Goal: Task Accomplishment & Management: Manage account settings

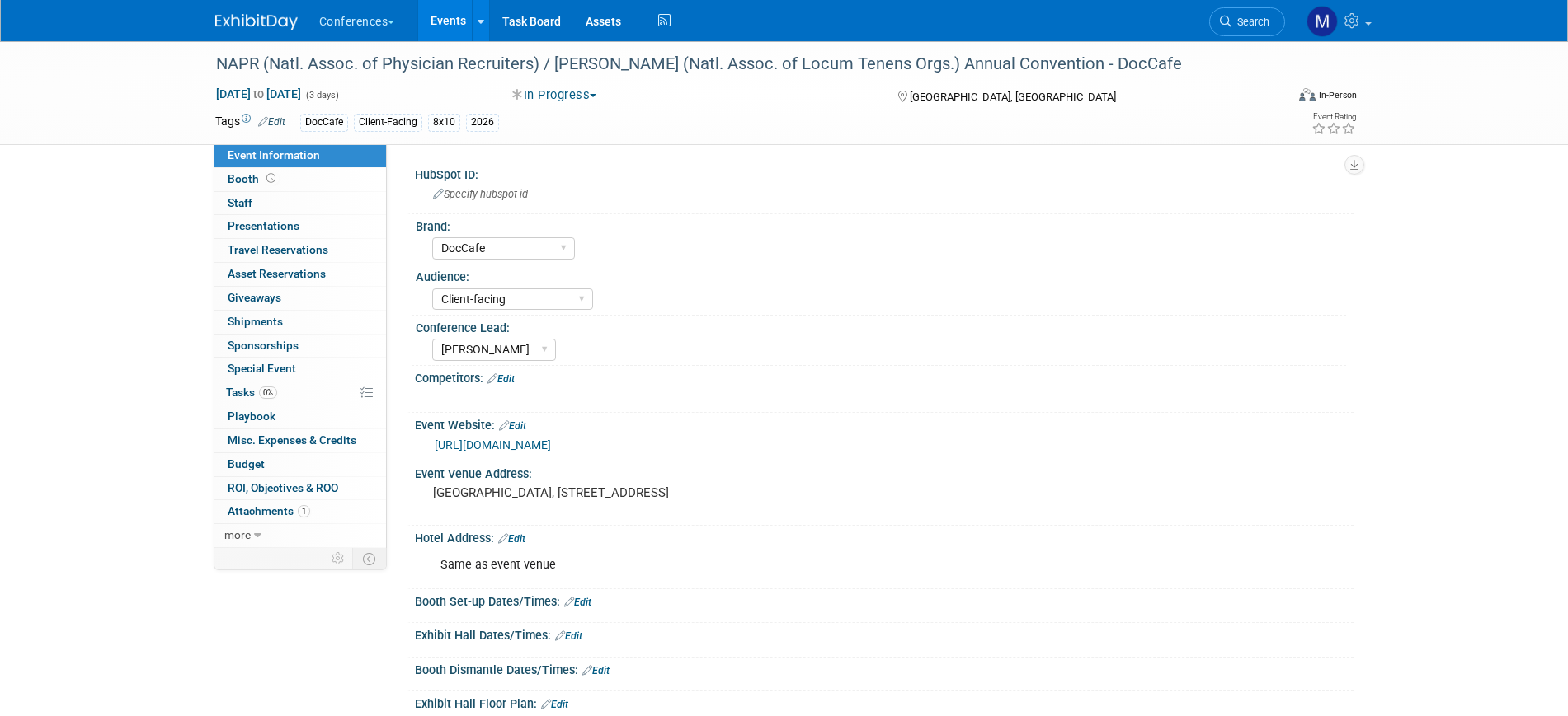
select select "DocCafe"
select select "Client-facing"
select select "[PERSON_NAME]"
click at [1244, 16] on span "Search" at bounding box center [1250, 22] width 38 height 12
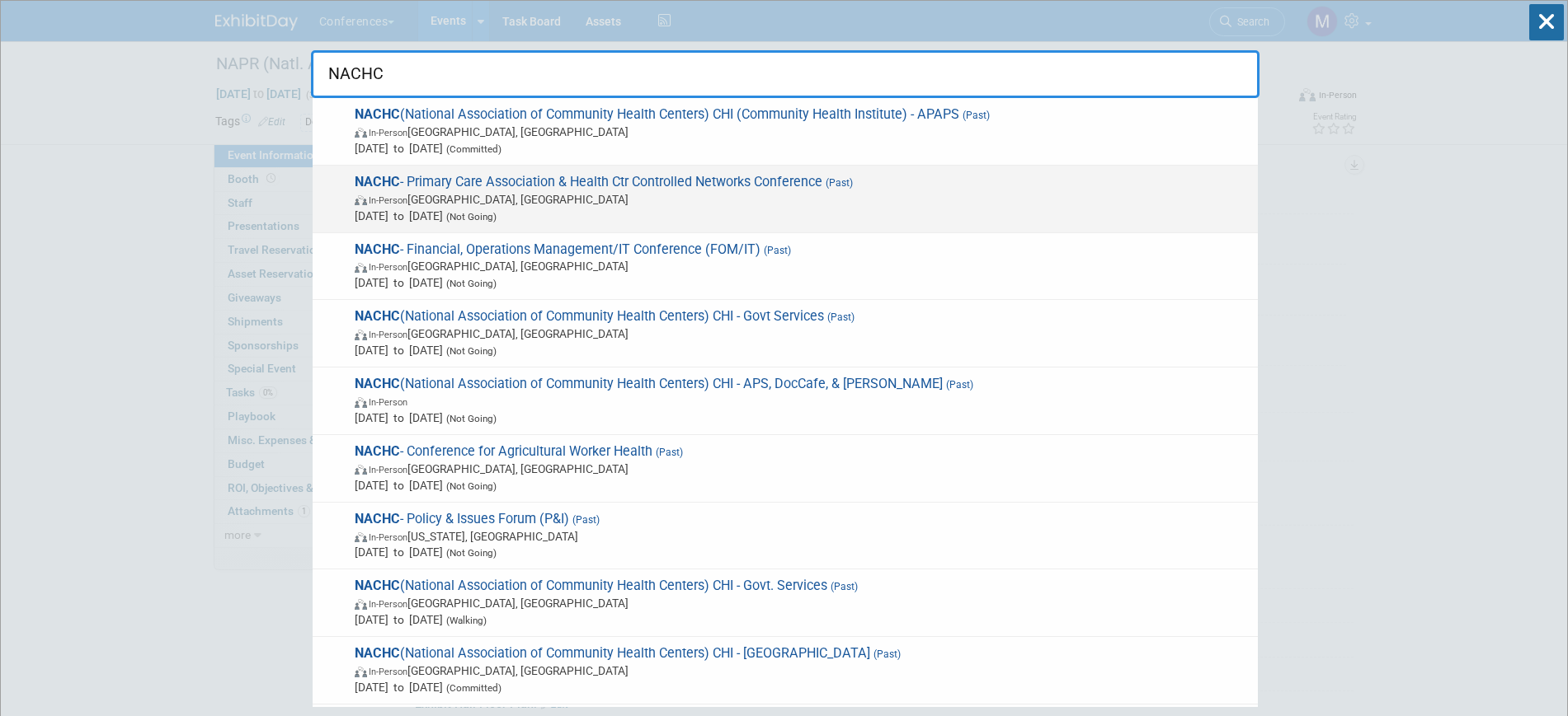
type input "NACHC"
click at [667, 215] on span "[DATE] to [DATE] (Not Going)" at bounding box center [801, 215] width 895 height 17
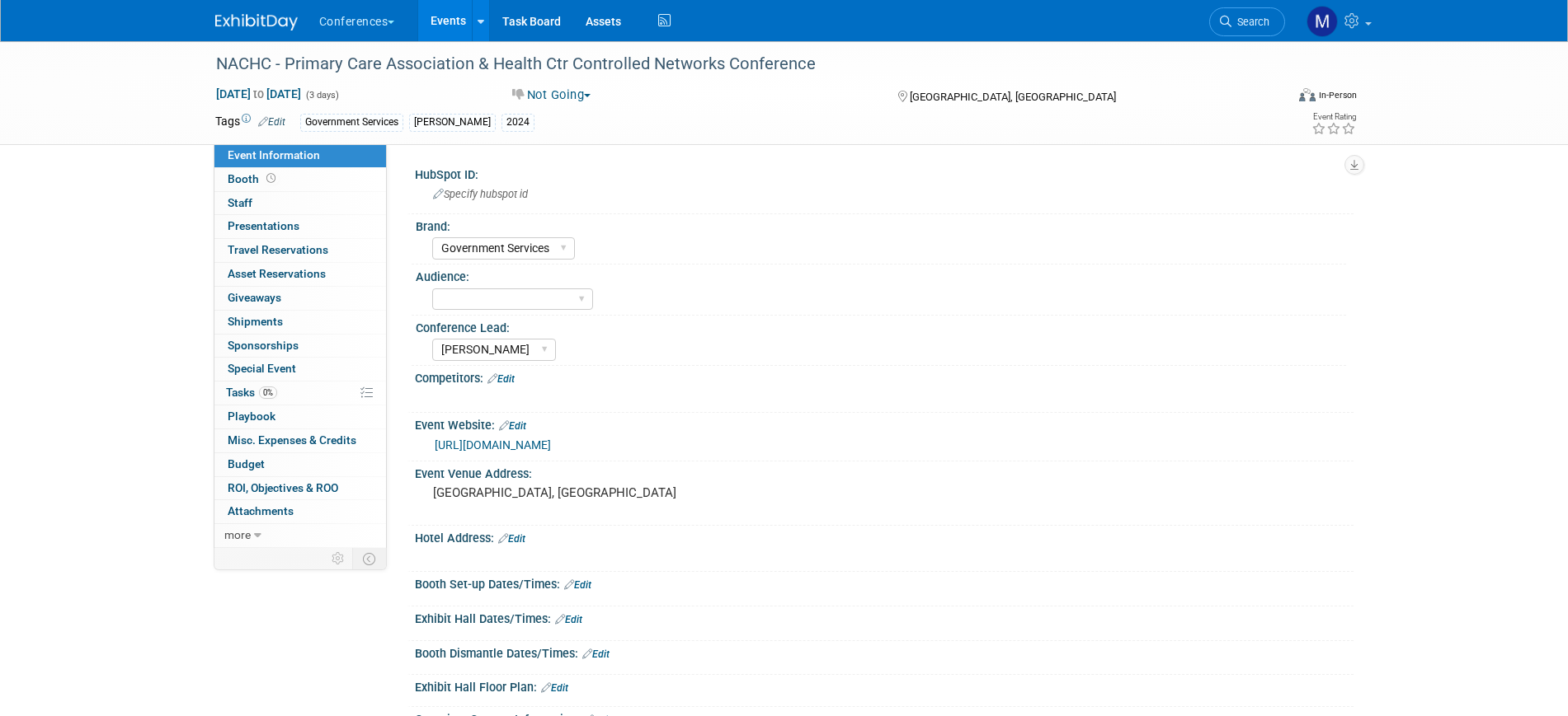
select select "Government Services"
select select "[PERSON_NAME]"
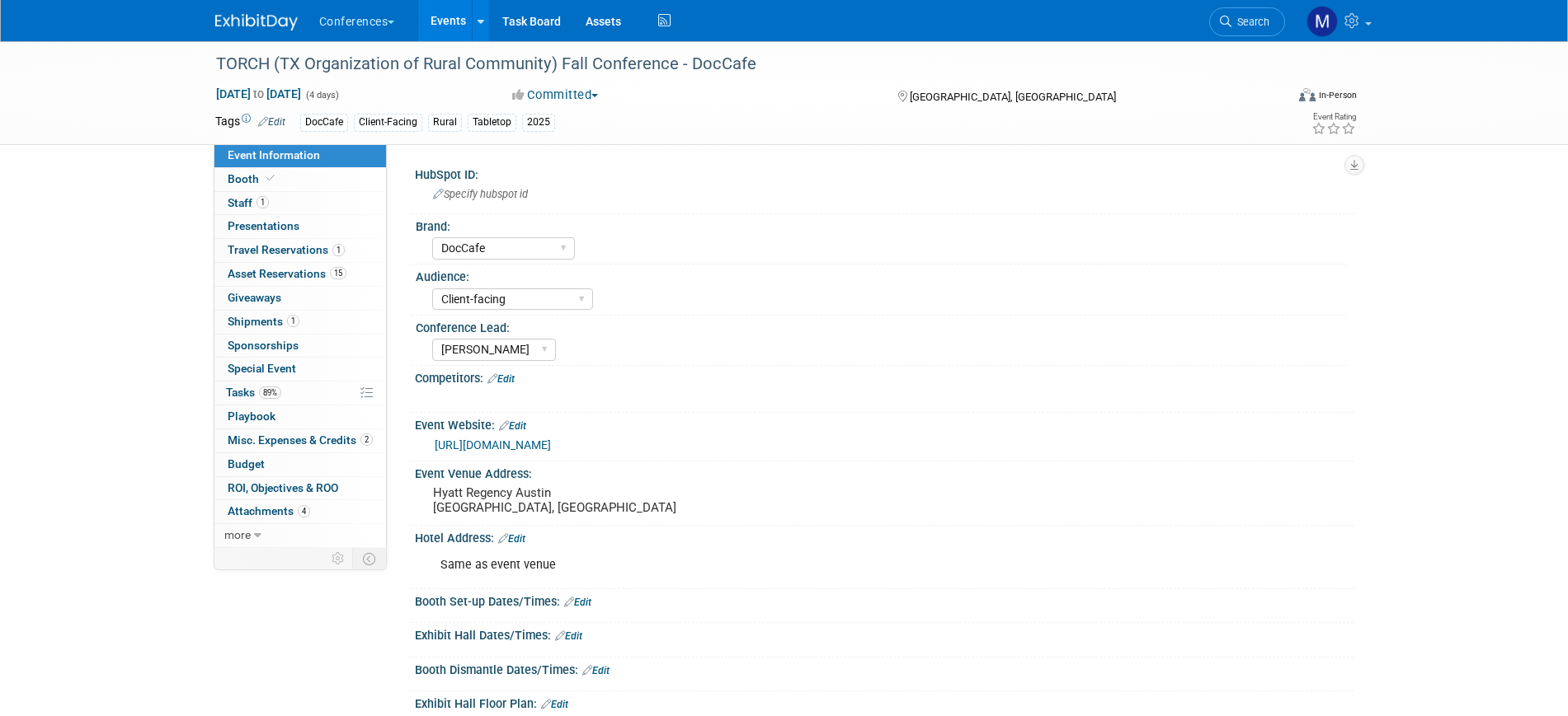
select select "DocCafe"
select select "Client-facing"
select select "[PERSON_NAME]"
click at [1242, 16] on span "Search" at bounding box center [1250, 22] width 38 height 12
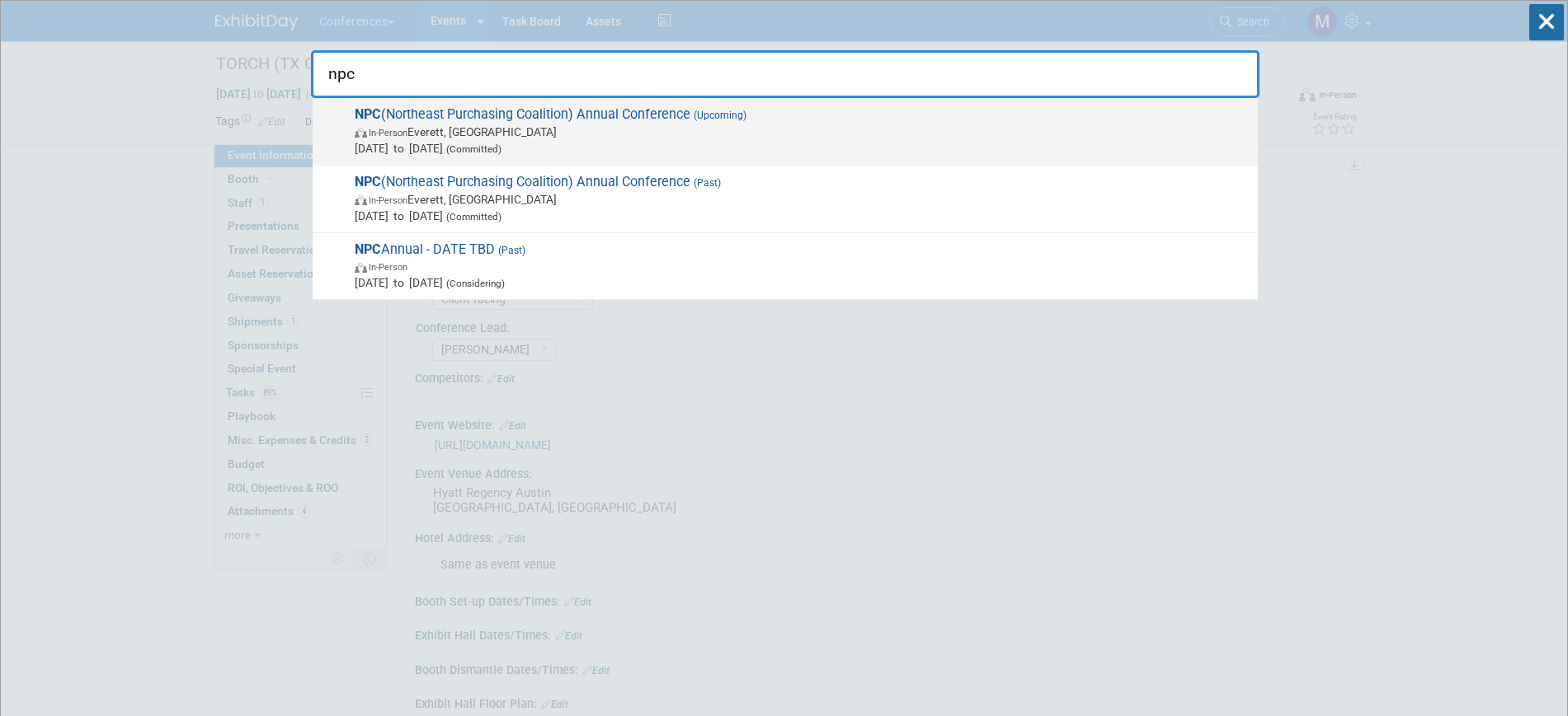
type input "npc"
click at [499, 143] on span "Nov 17, 2025 to Nov 19, 2025 (Committed)" at bounding box center [801, 149] width 895 height 17
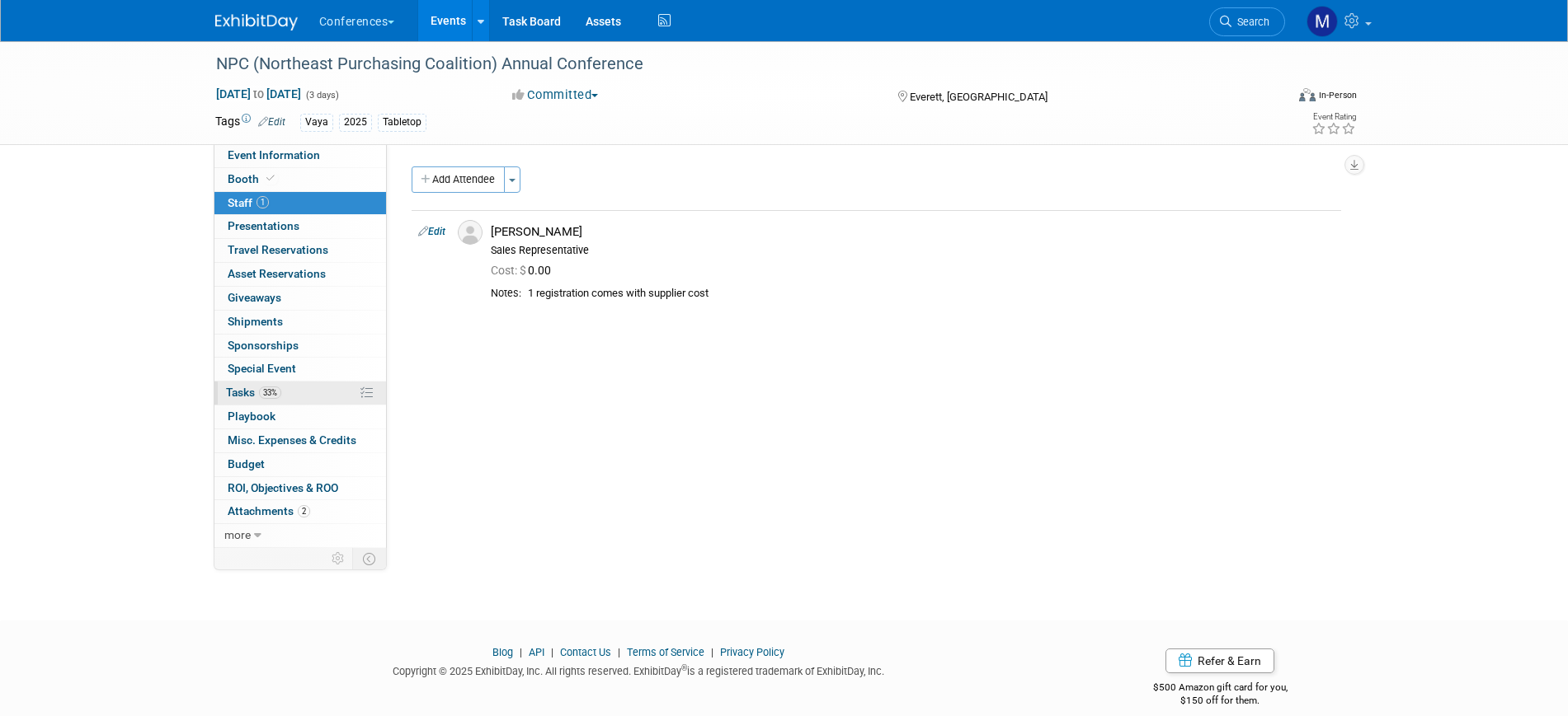
click at [295, 394] on link "33% Tasks 33%" at bounding box center [300, 393] width 172 height 23
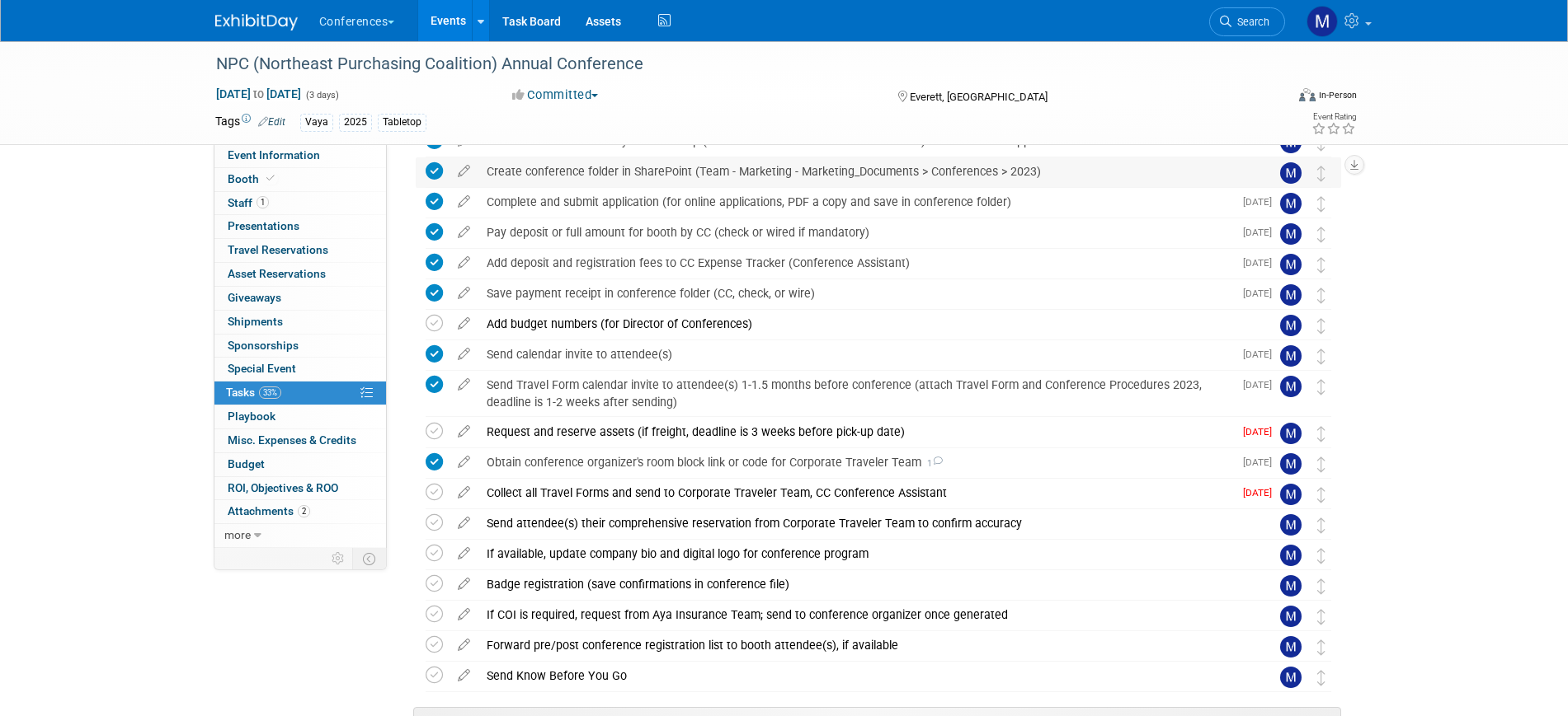
scroll to position [215, 0]
click at [633, 465] on div "Obtain conference organizer's room block link or code for Corporate Traveler Te…" at bounding box center [856, 462] width 754 height 28
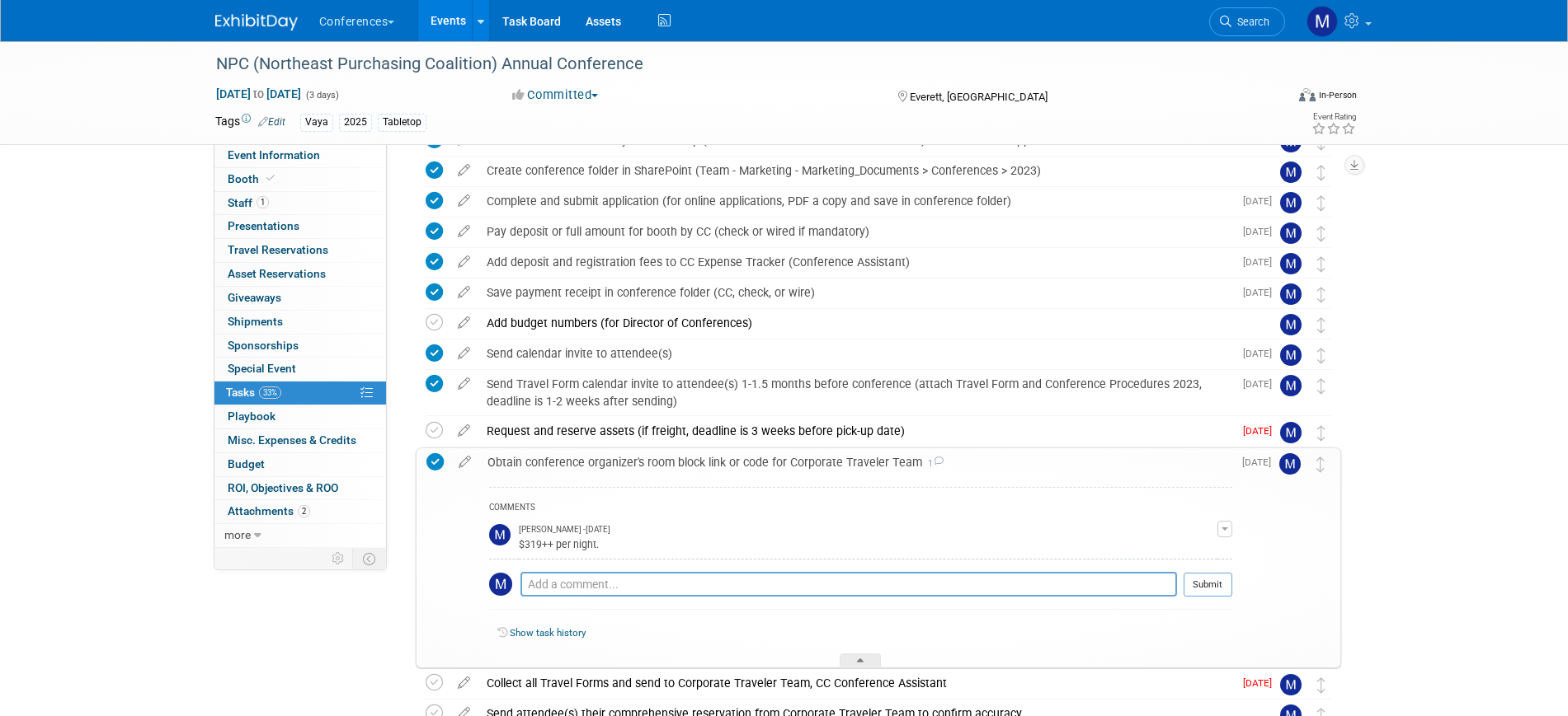
click at [633, 465] on div "Obtain conference organizer's room block link or code for Corporate Traveler Te…" at bounding box center [855, 463] width 753 height 28
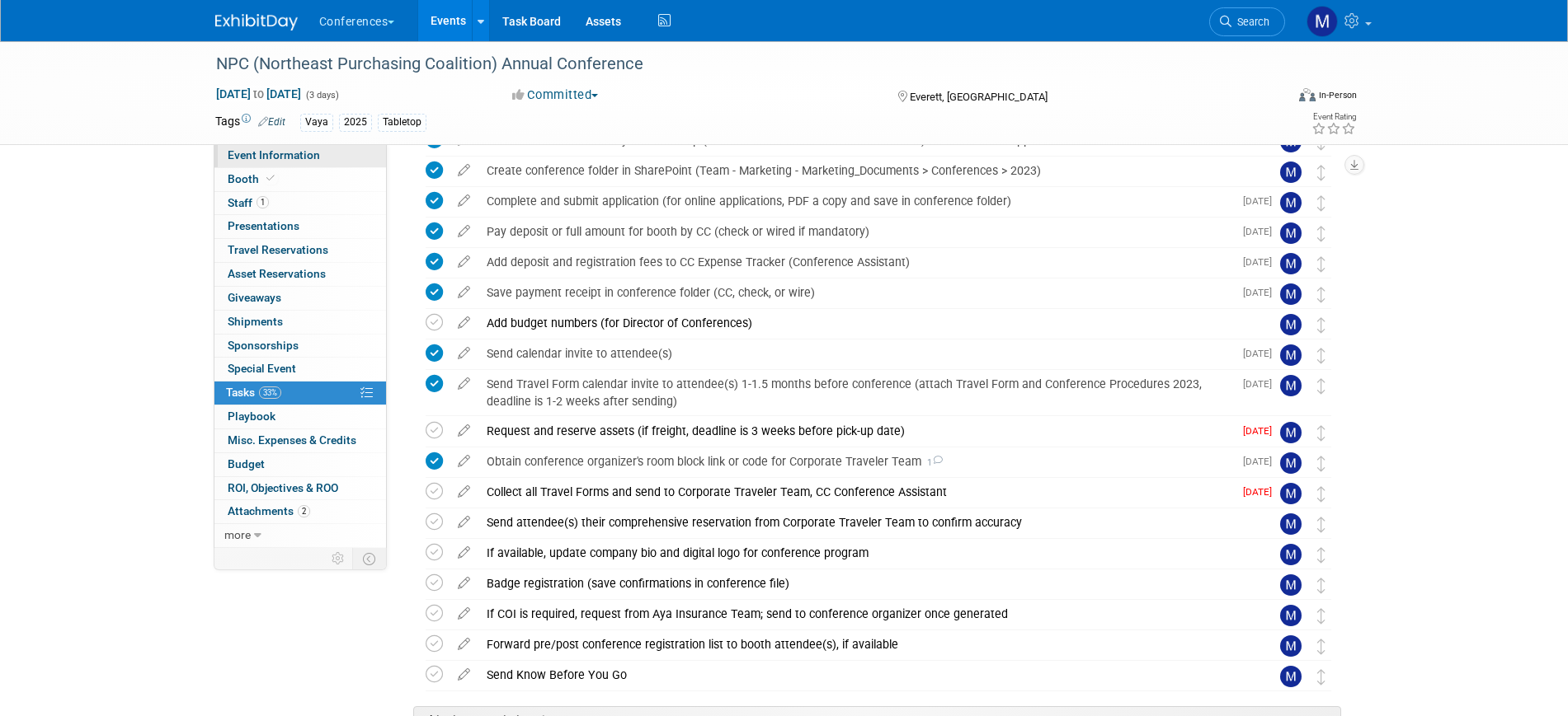
click at [290, 157] on span "Event Information" at bounding box center [273, 155] width 93 height 13
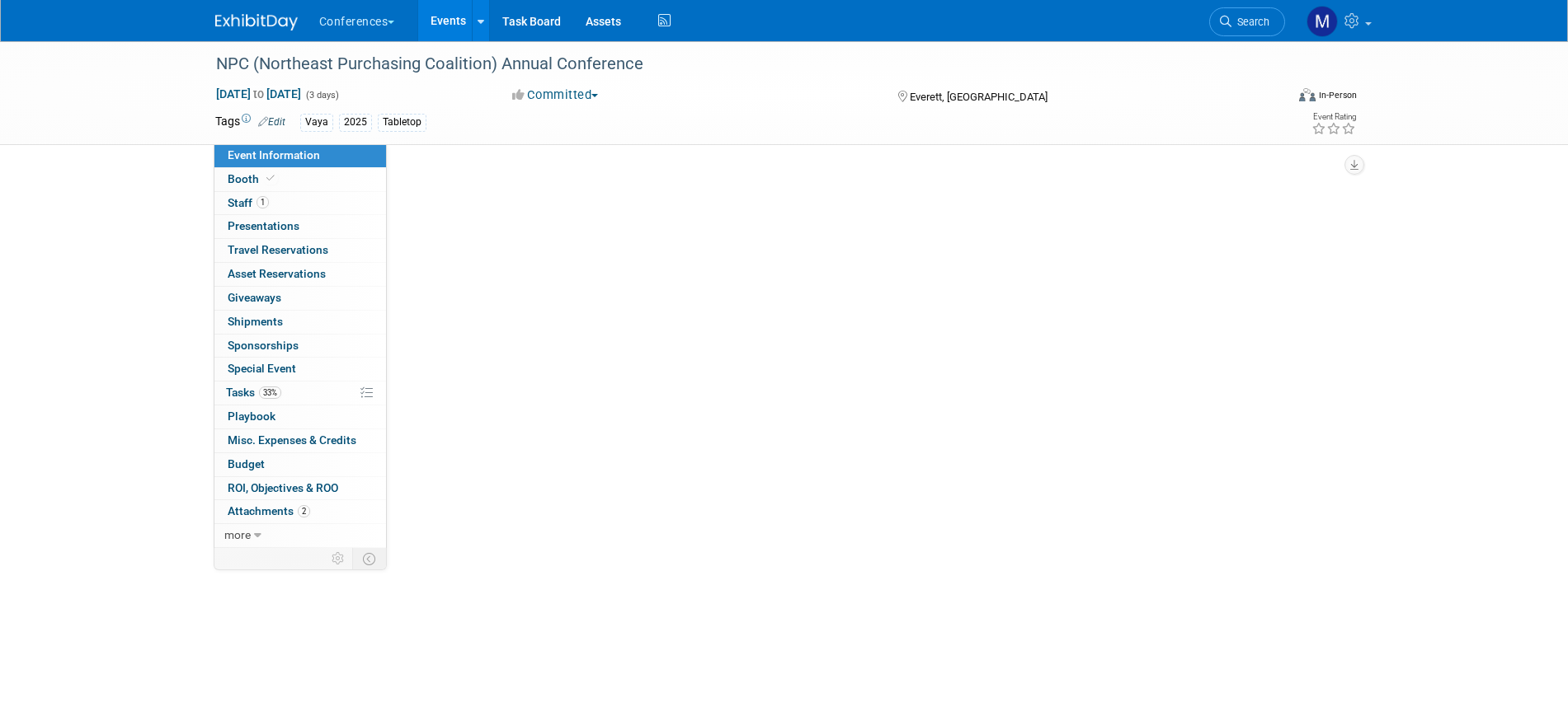
scroll to position [0, 0]
select select "Vaya"
select select "Client-facing"
select select "[PERSON_NAME]"
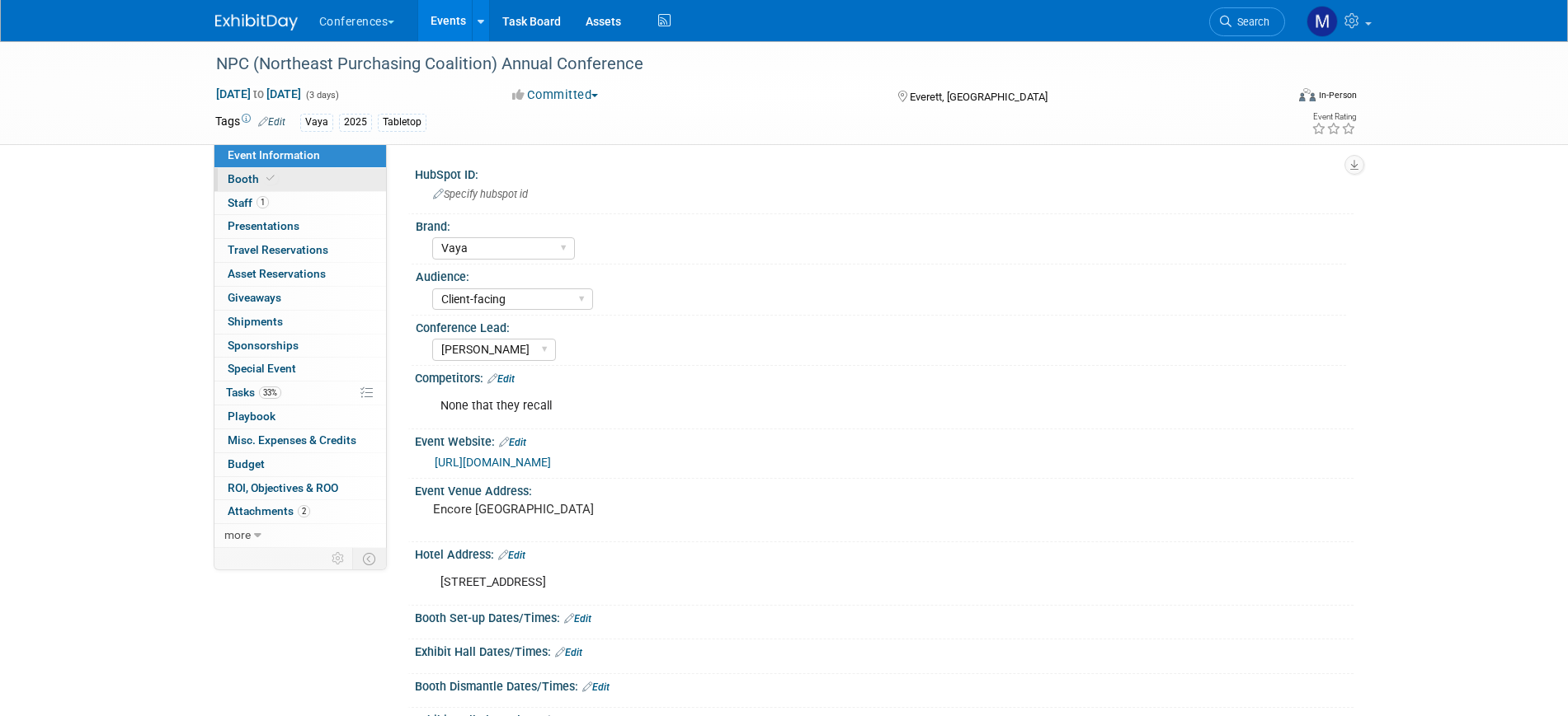
click at [290, 174] on link "Booth" at bounding box center [300, 179] width 172 height 23
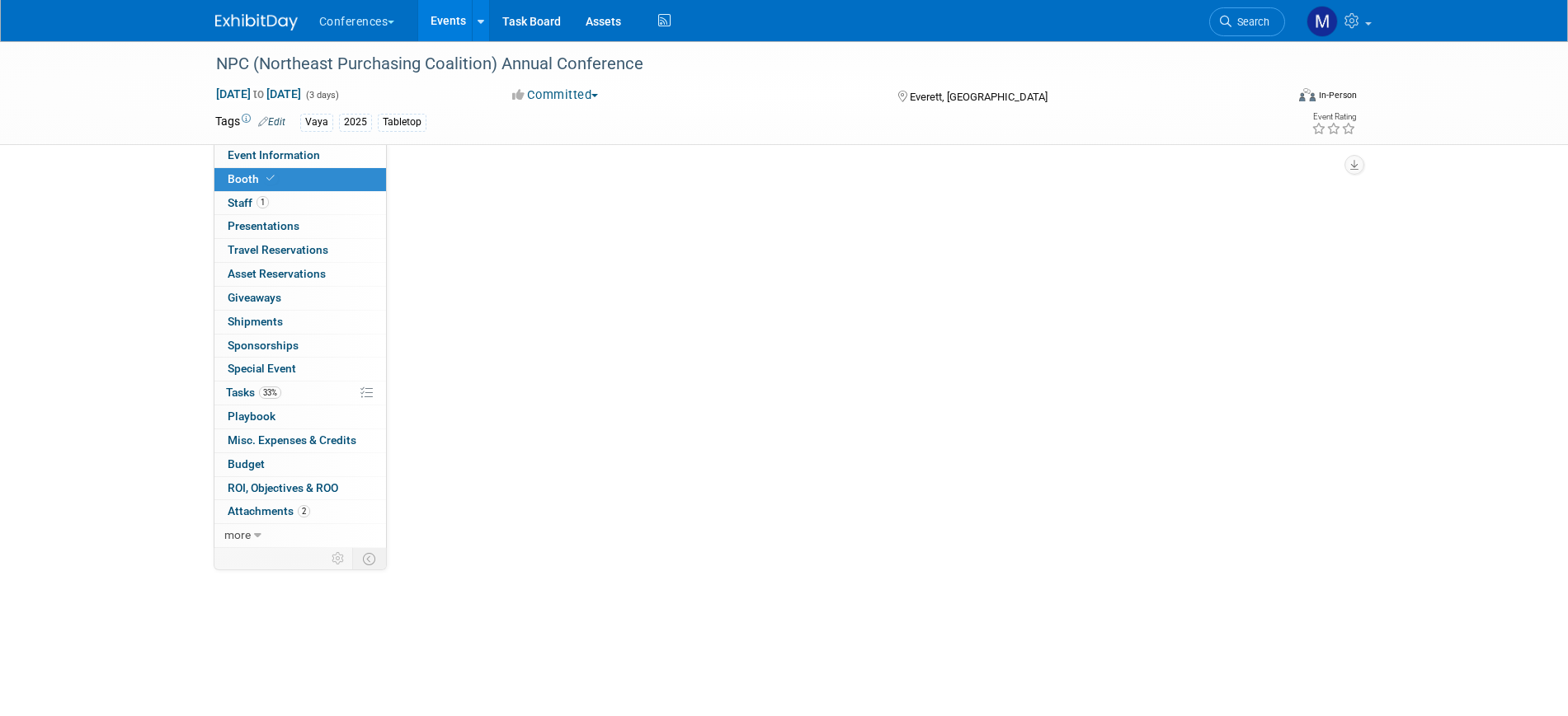
select select "6' tabletop"
select select "No"
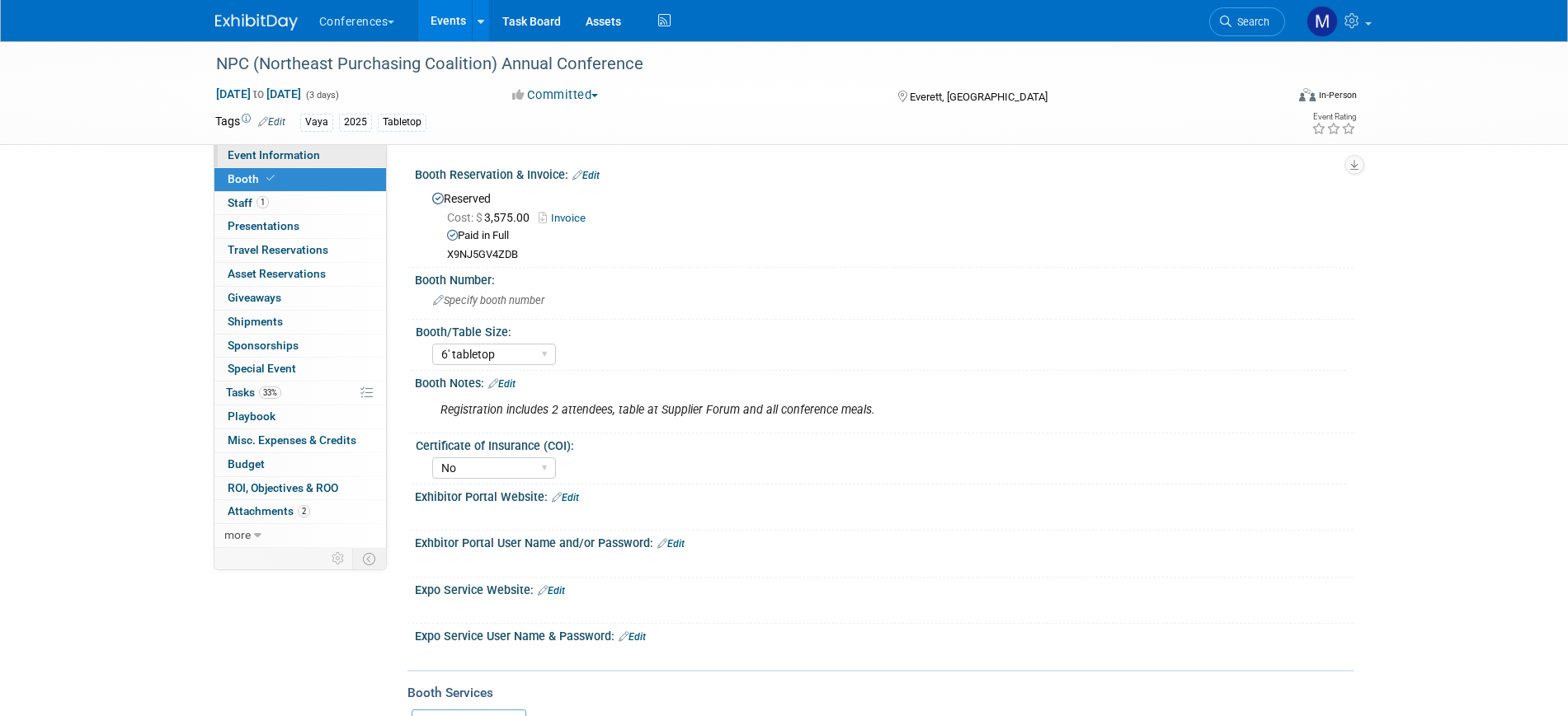
click at [322, 158] on link "Event Information" at bounding box center [300, 156] width 172 height 23
select select "Vaya"
select select "Client-facing"
select select "[PERSON_NAME]"
